Goal: Navigation & Orientation: Find specific page/section

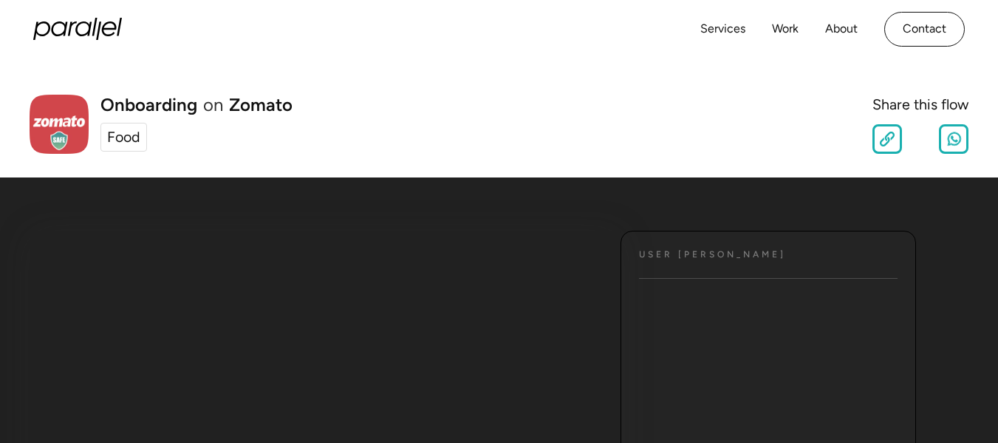
click at [121, 140] on div "Food" at bounding box center [123, 137] width 33 height 22
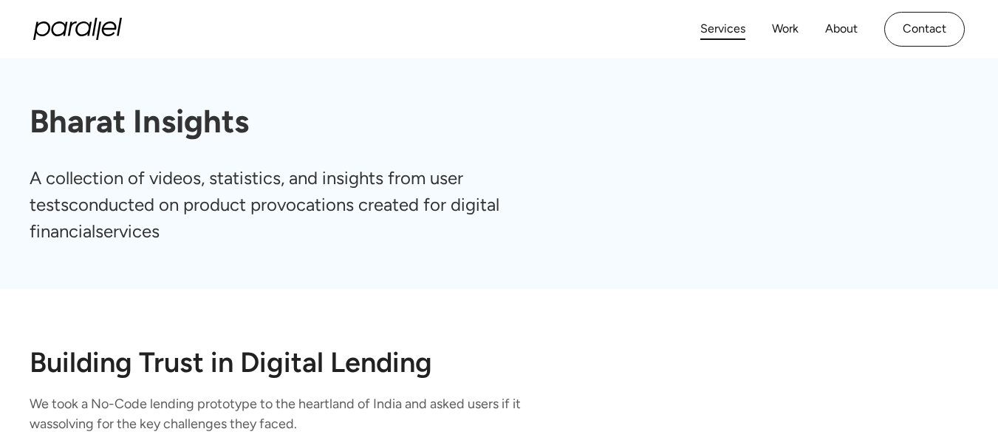
click at [704, 25] on link "Services" at bounding box center [722, 28] width 45 height 21
